Goal: Information Seeking & Learning: Learn about a topic

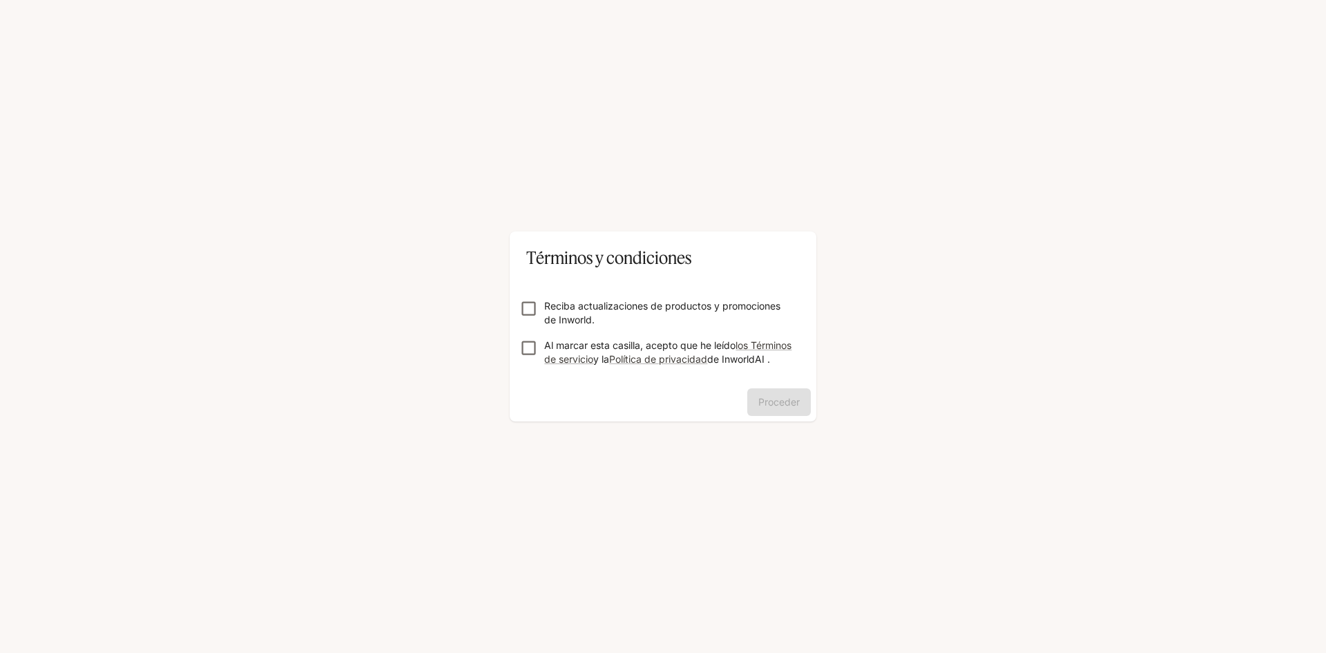
click at [538, 314] on label "Reciba actualizaciones de productos y promociones de Inworld." at bounding box center [653, 313] width 281 height 28
click at [771, 416] on button "Proceder" at bounding box center [779, 402] width 64 height 28
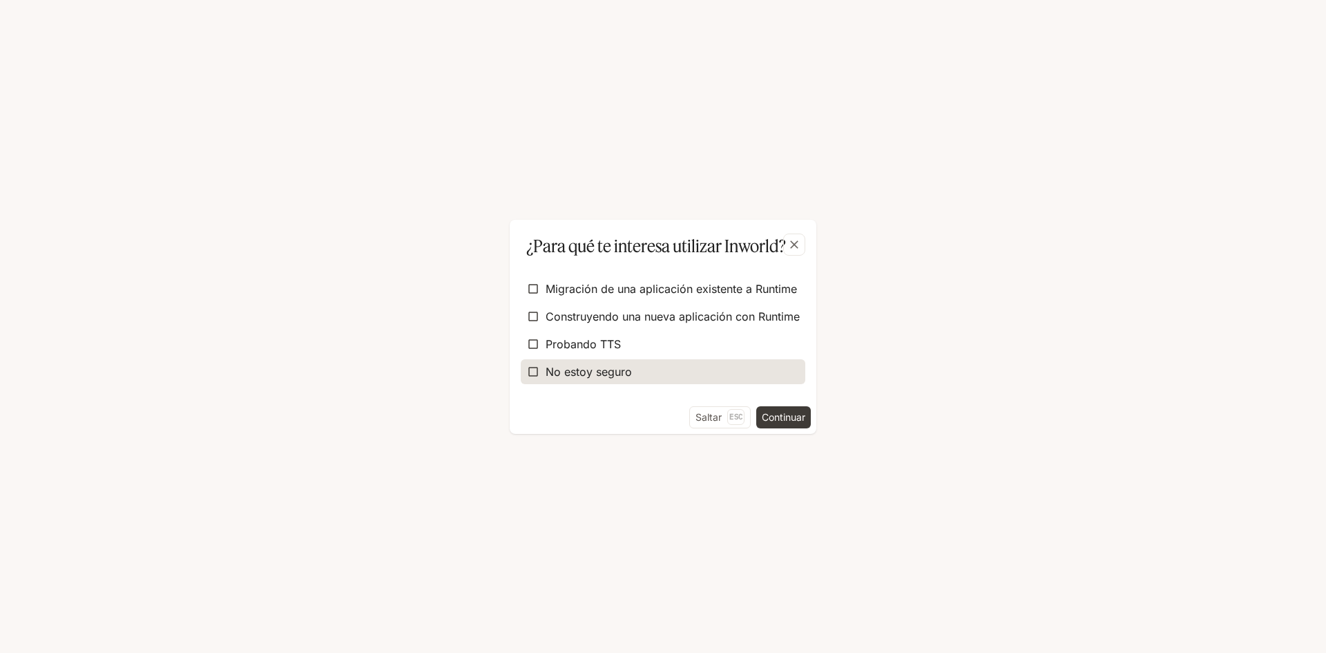
click at [611, 381] on label "No estoy seguro" at bounding box center [663, 371] width 285 height 25
click at [792, 436] on div "¿Para qué te interesa utilizar Inworld? Migración de una aplicación existente a…" at bounding box center [663, 326] width 1326 height 653
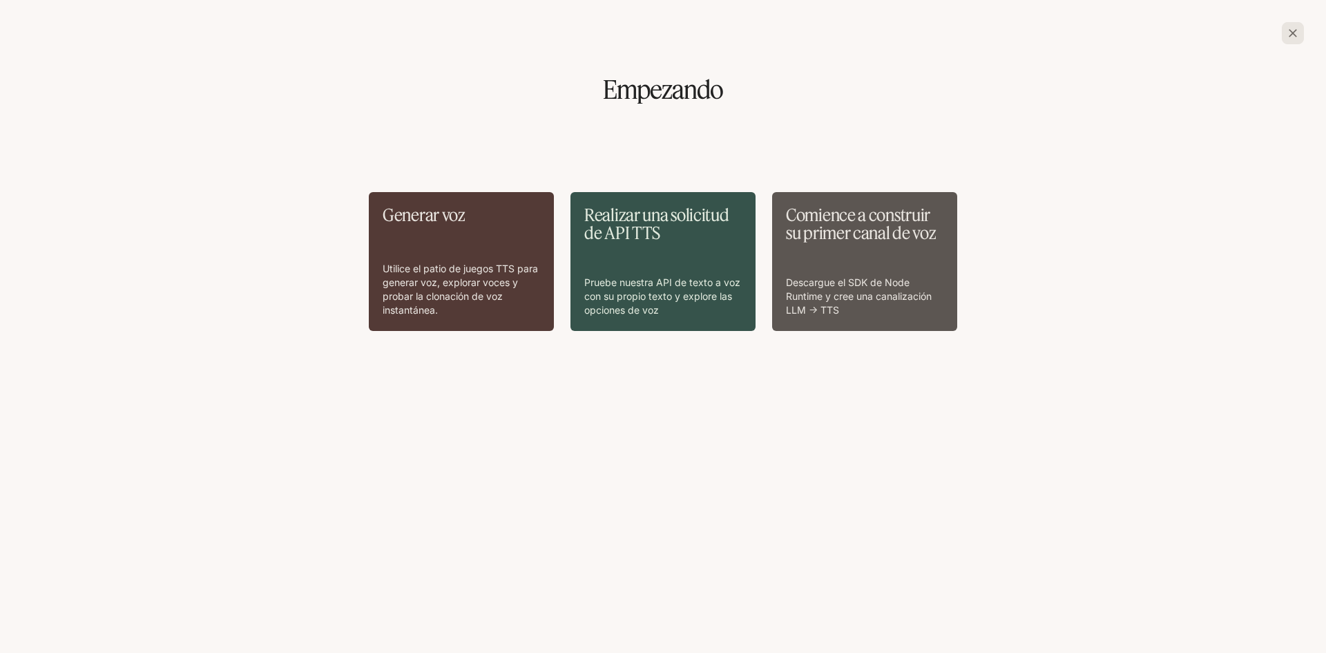
click at [1297, 32] on icon "button" at bounding box center [1293, 33] width 14 height 14
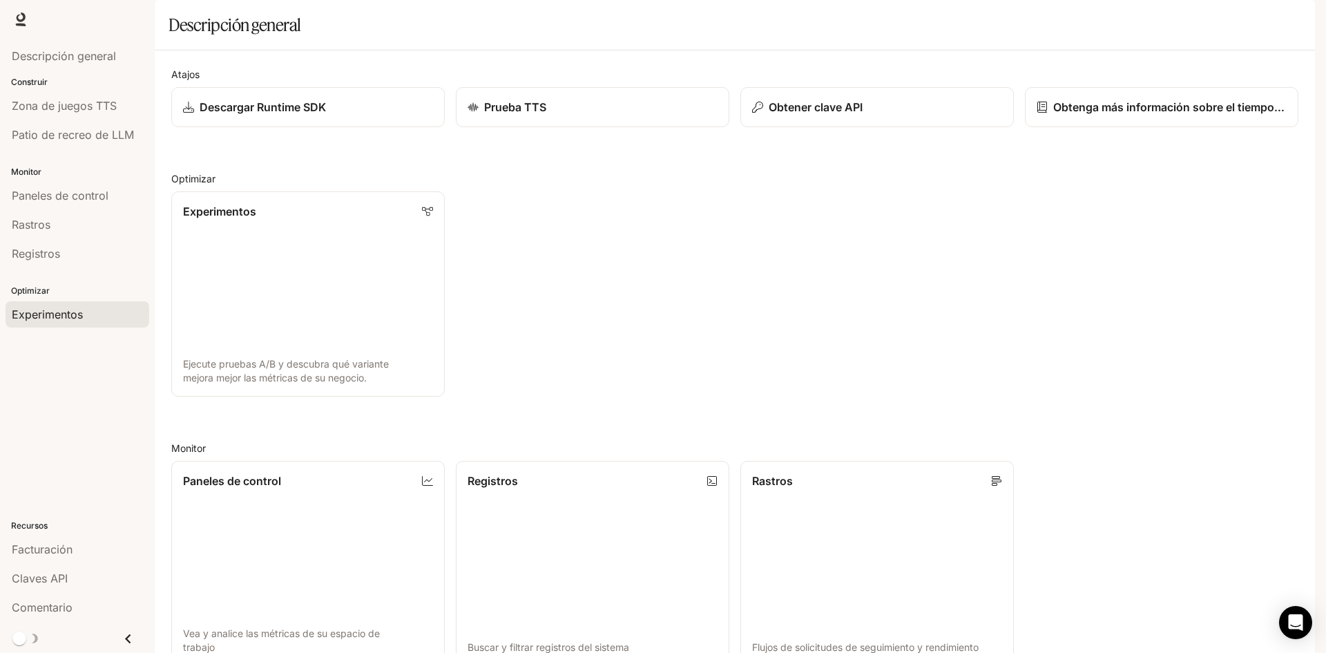
click at [55, 311] on font "Experimentos" at bounding box center [47, 314] width 71 height 14
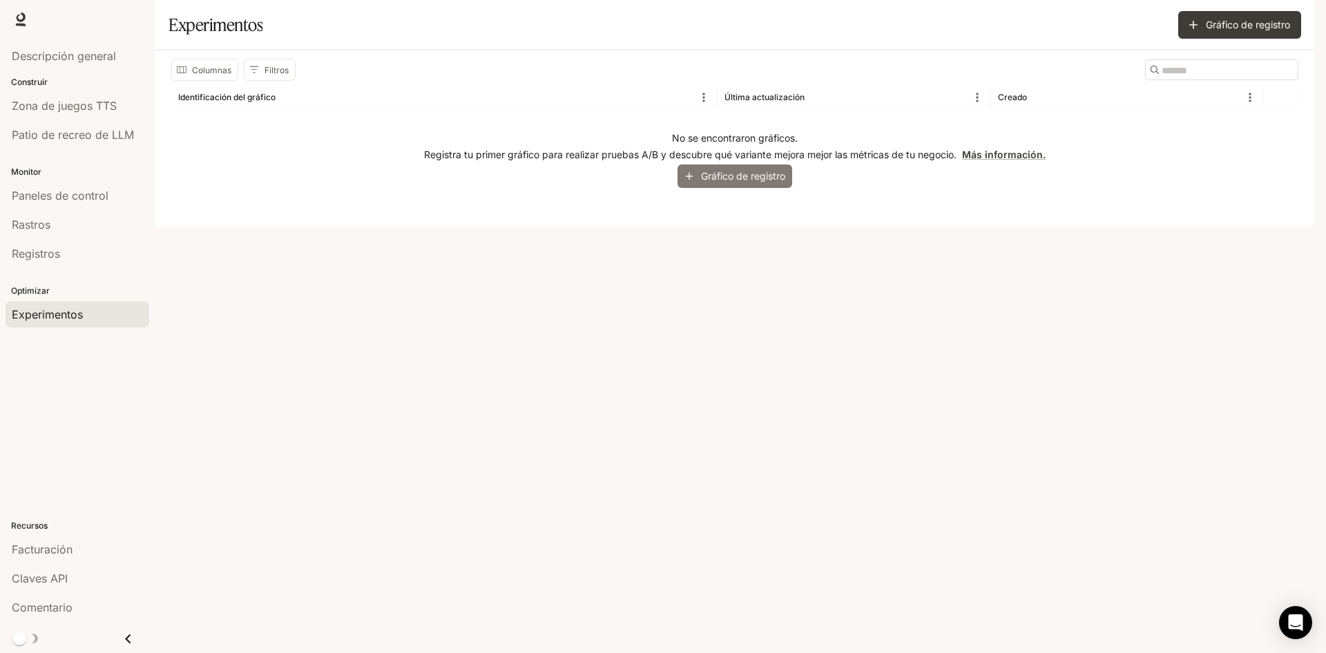
click at [755, 182] on font "Gráfico de registro" at bounding box center [743, 176] width 84 height 12
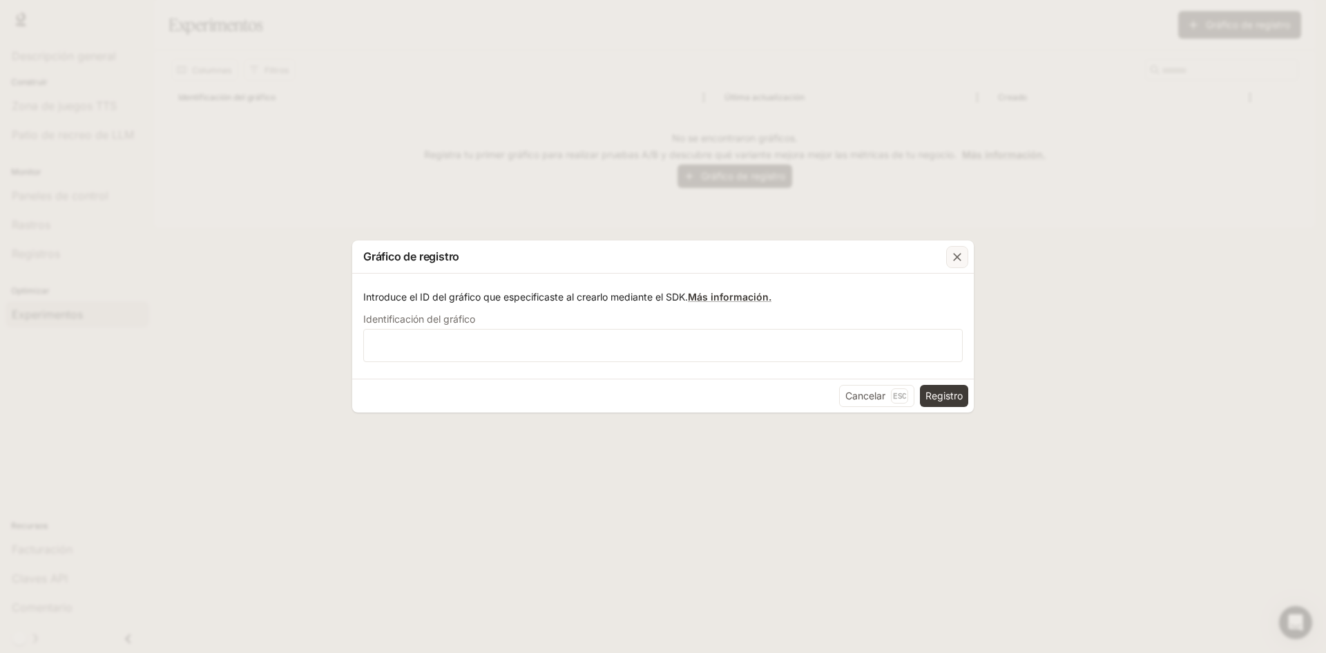
click at [953, 251] on icon "button" at bounding box center [957, 257] width 14 height 14
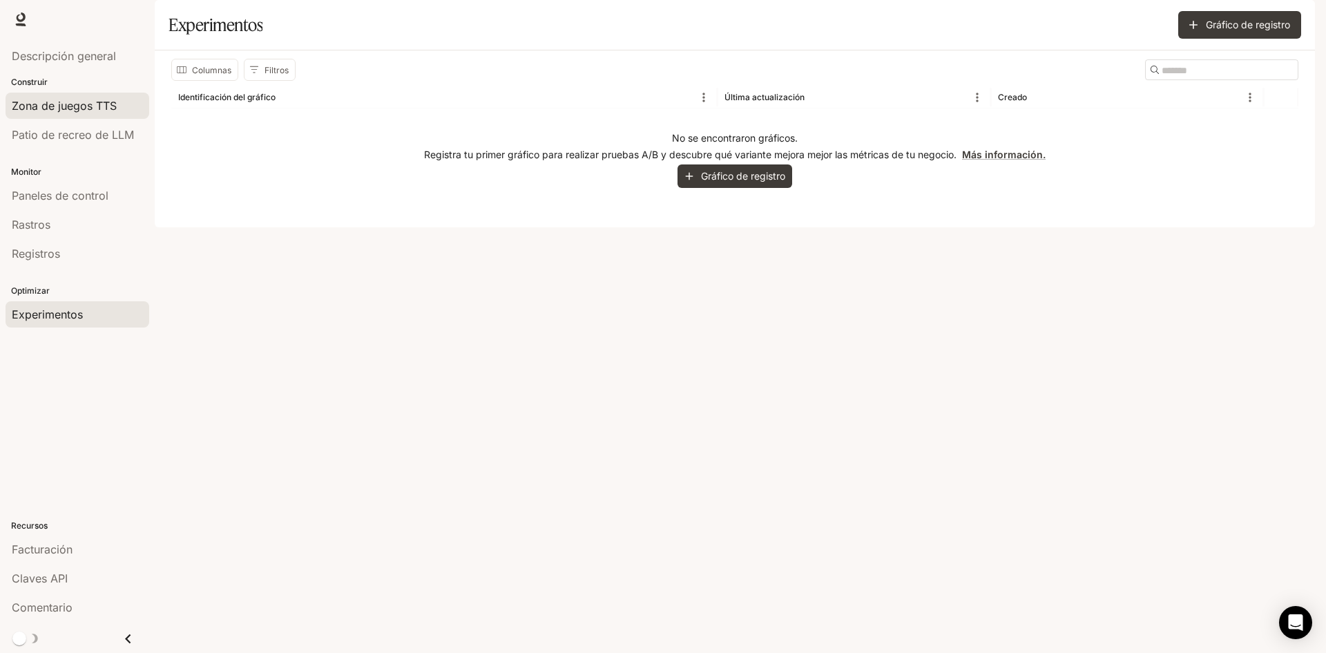
click at [87, 112] on font "Zona de juegos TTS" at bounding box center [64, 106] width 105 height 14
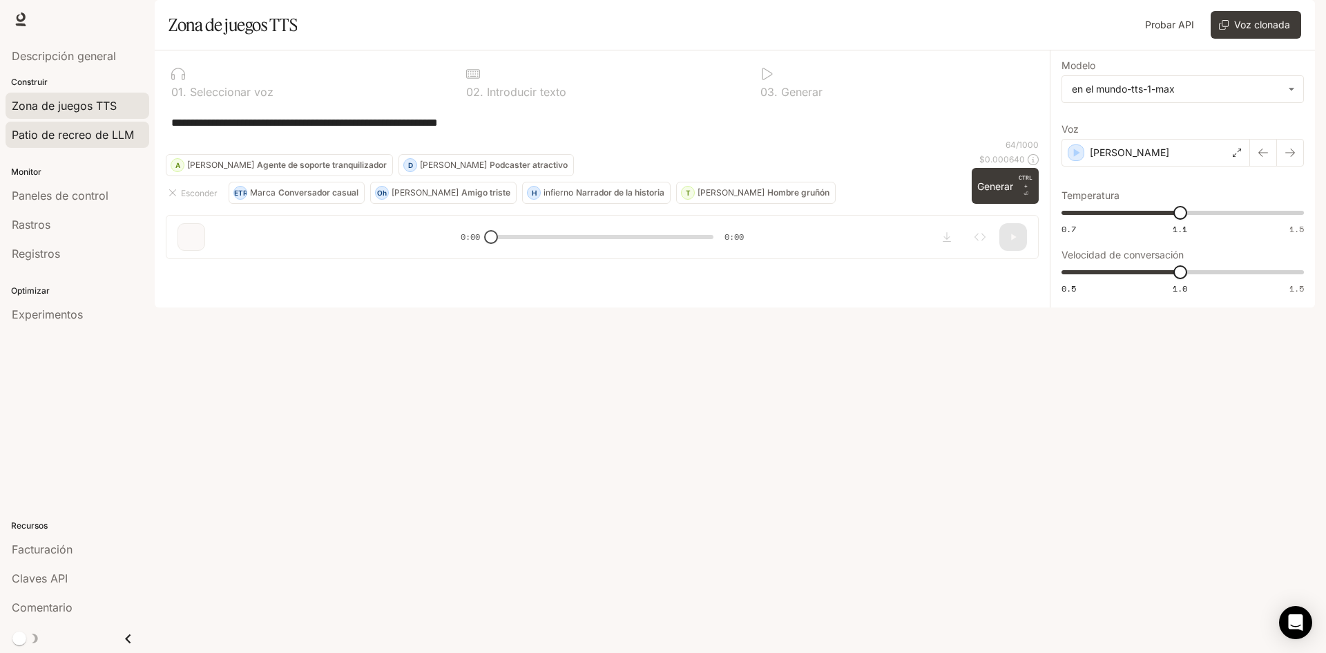
click at [84, 126] on span "Patio de recreo de LLM" at bounding box center [73, 134] width 122 height 17
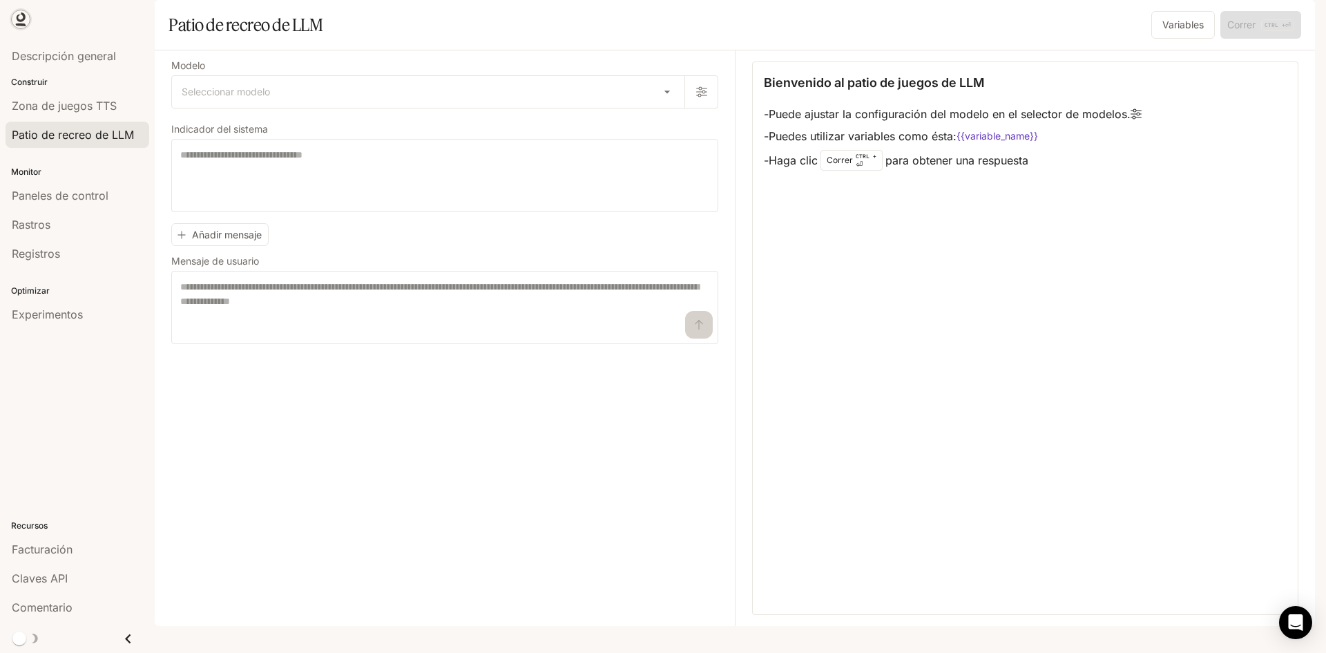
click at [19, 16] on icon at bounding box center [21, 17] width 9 height 10
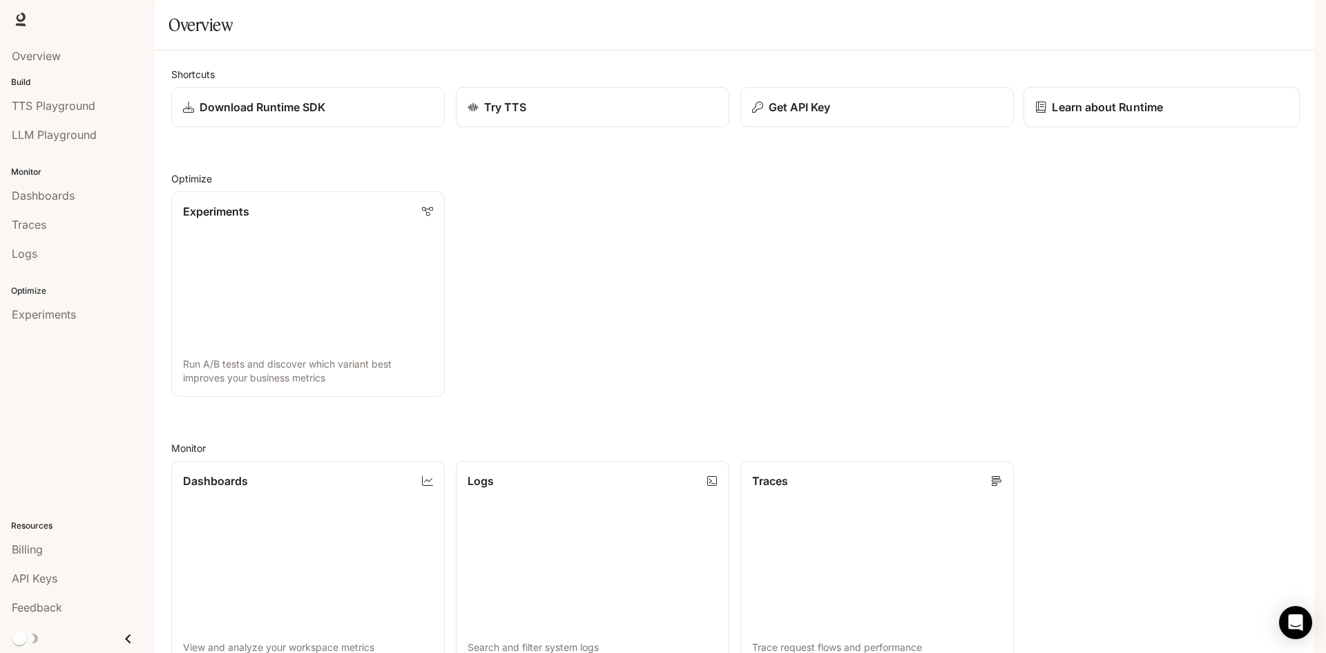
click at [1075, 115] on p "Learn about Runtime" at bounding box center [1107, 107] width 111 height 17
